Goal: Navigation & Orientation: Find specific page/section

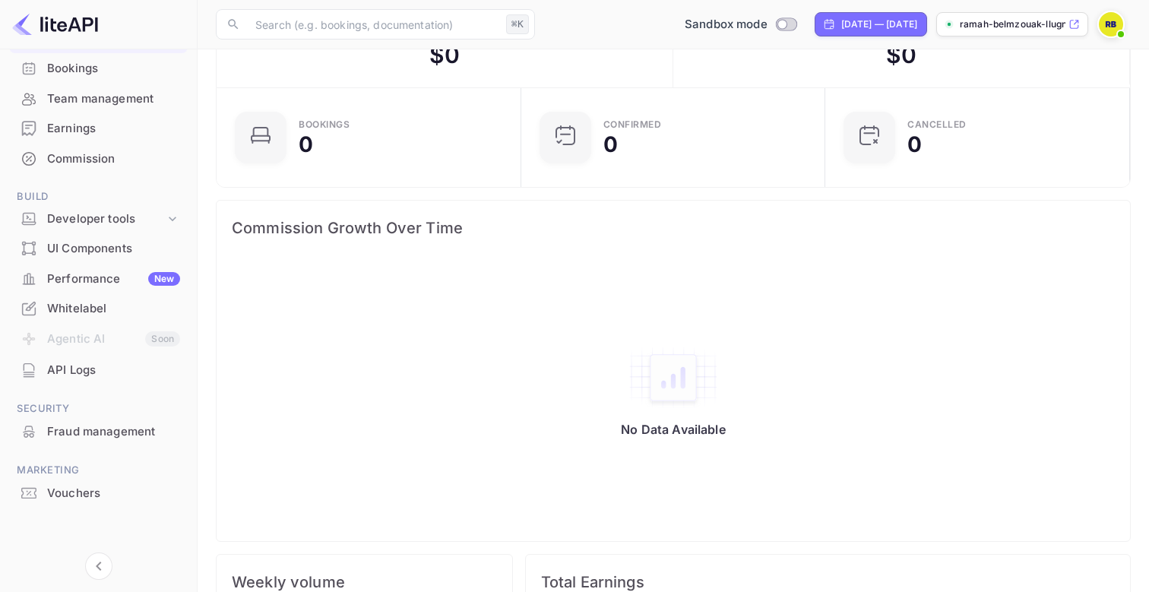
scroll to position [90, 0]
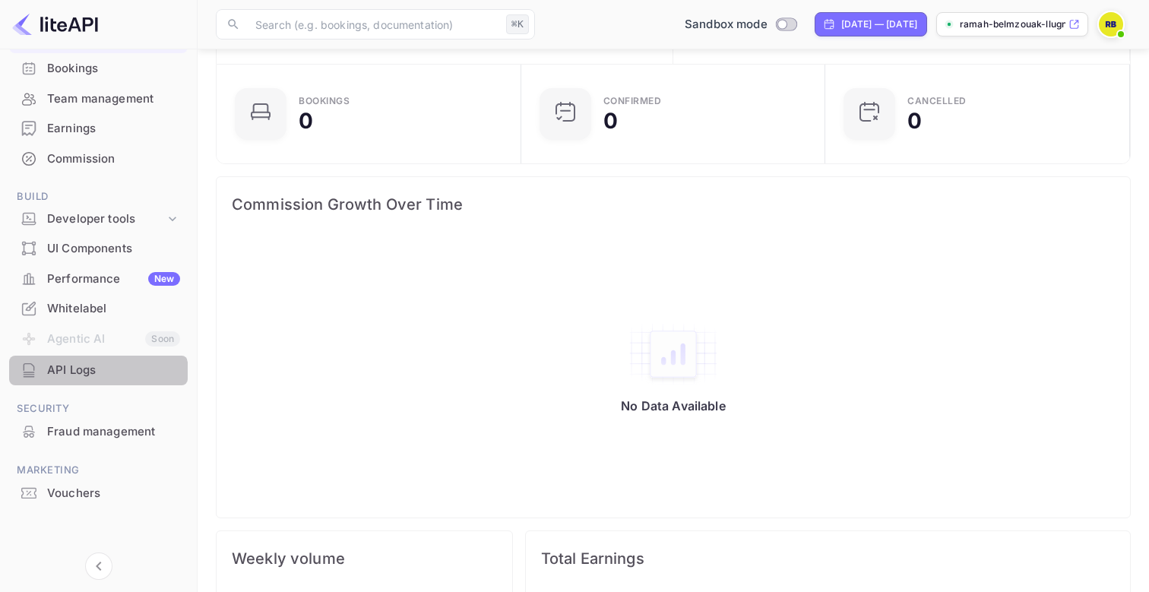
click at [89, 384] on div "API Logs" at bounding box center [98, 371] width 179 height 30
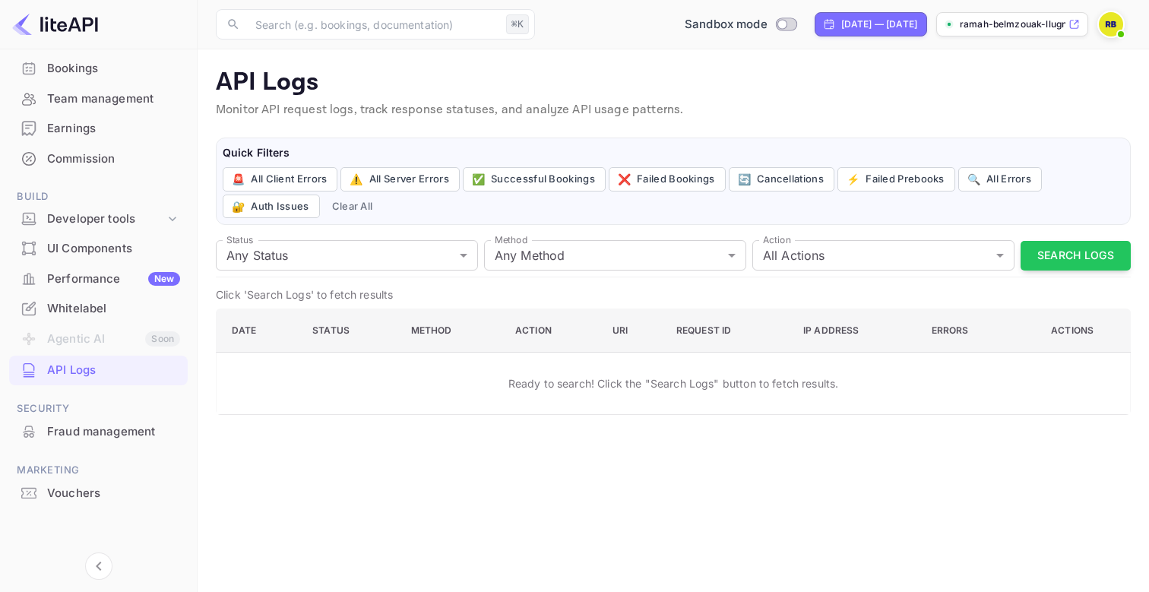
click at [1023, 30] on p "ramah-belmzouak-llugn...." at bounding box center [1013, 24] width 106 height 14
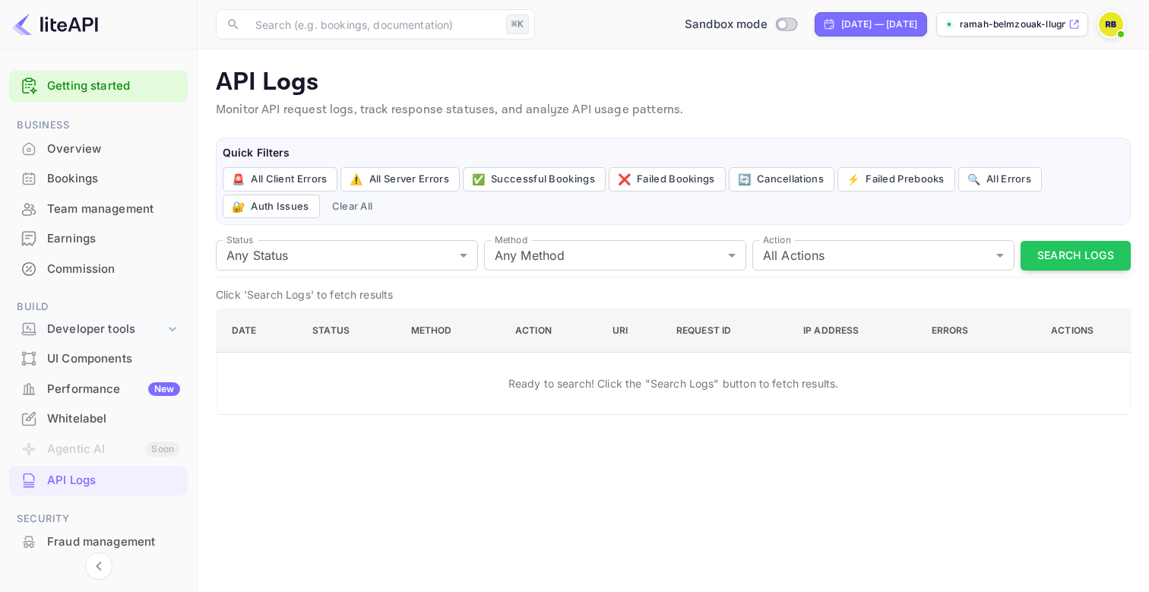
click at [102, 335] on div "Developer tools" at bounding box center [106, 329] width 118 height 17
